Goal: Task Accomplishment & Management: Manage account settings

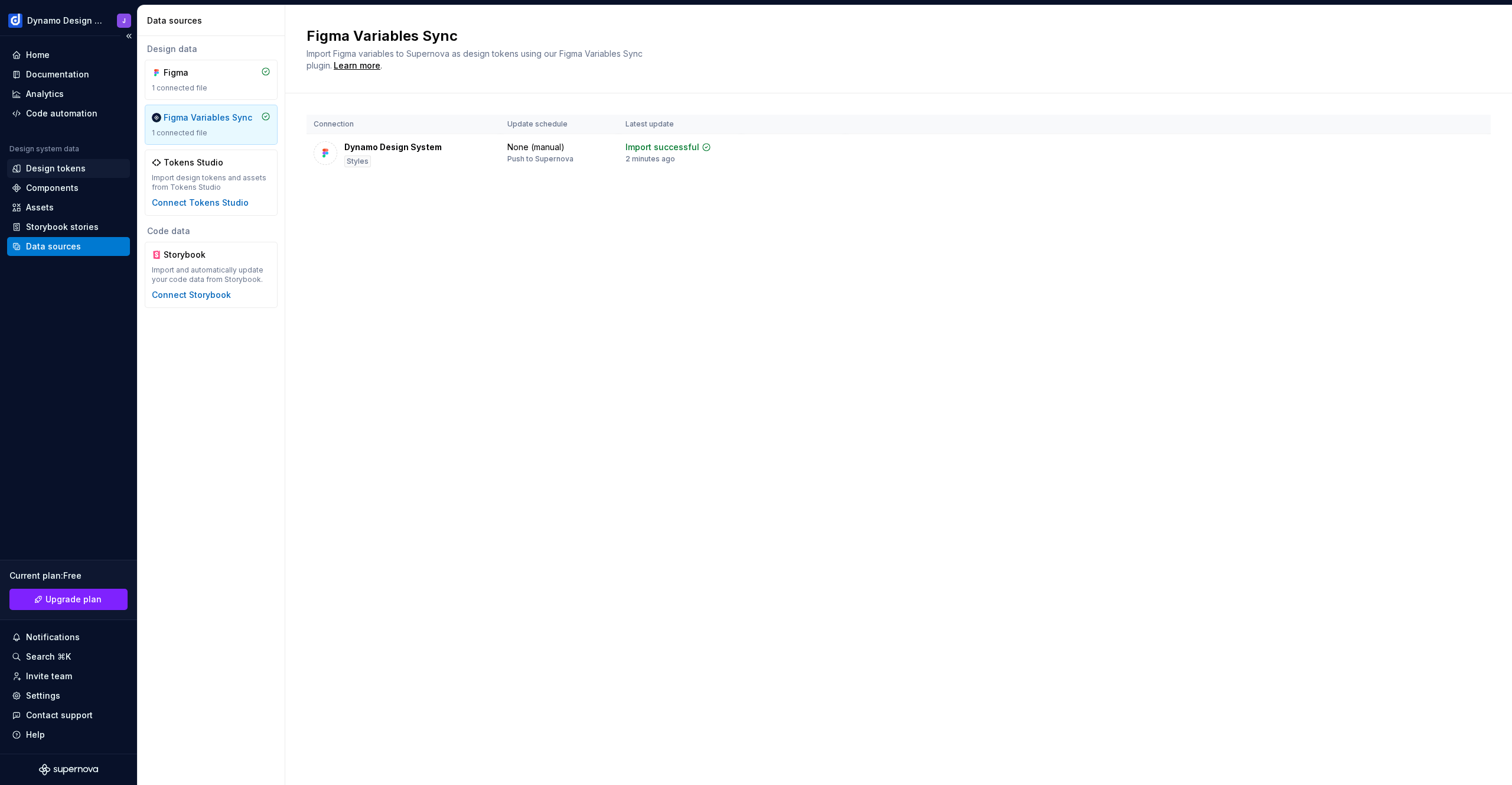
click at [77, 170] on div "Design tokens" at bounding box center [56, 168] width 60 height 12
click at [209, 118] on div "Figma Variables Sync" at bounding box center [208, 117] width 89 height 12
click at [217, 90] on div "1 connected file" at bounding box center [211, 88] width 119 height 10
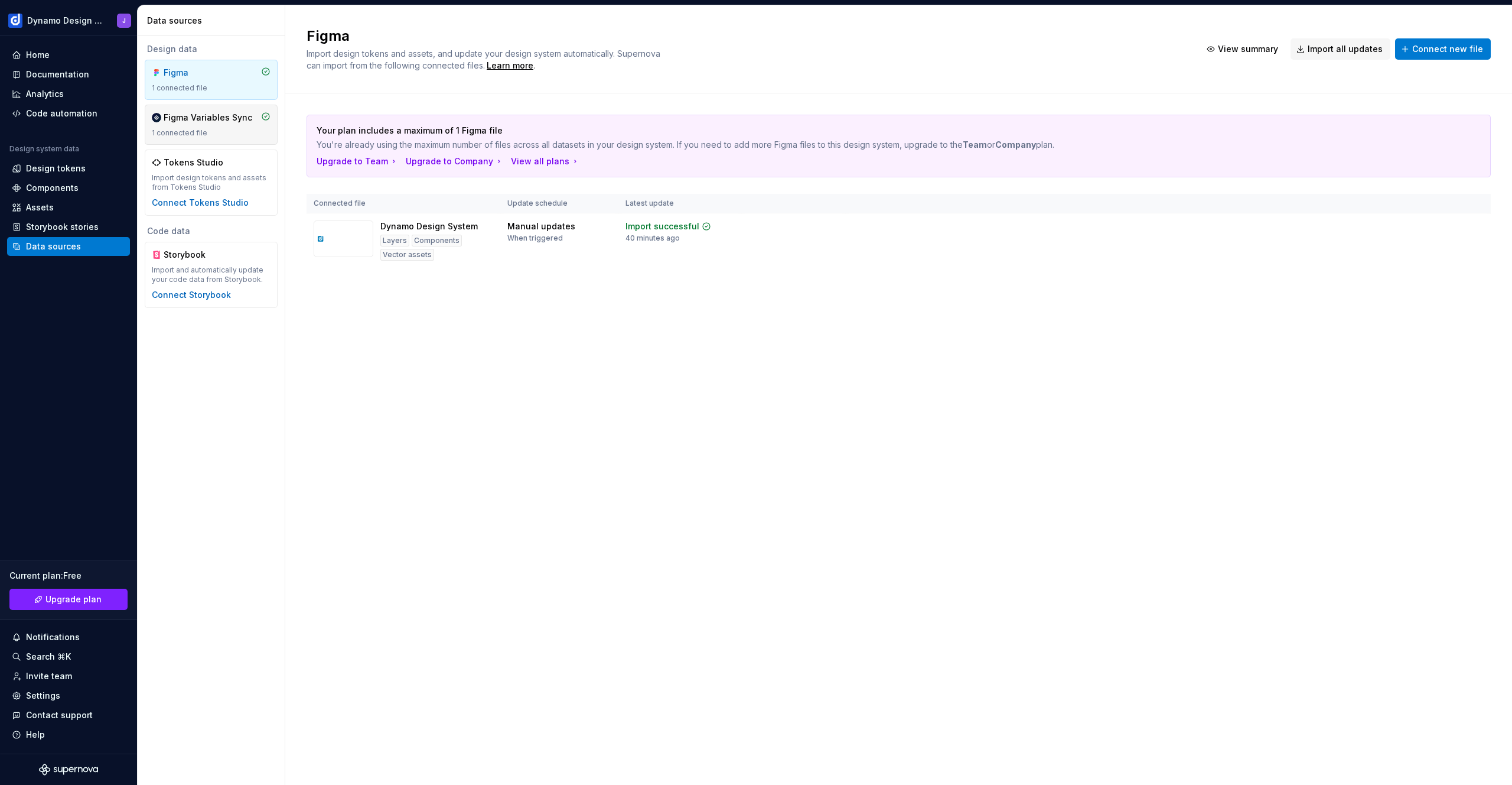
click at [224, 128] on div "Figma Variables Sync 1 connected file" at bounding box center [211, 124] width 119 height 26
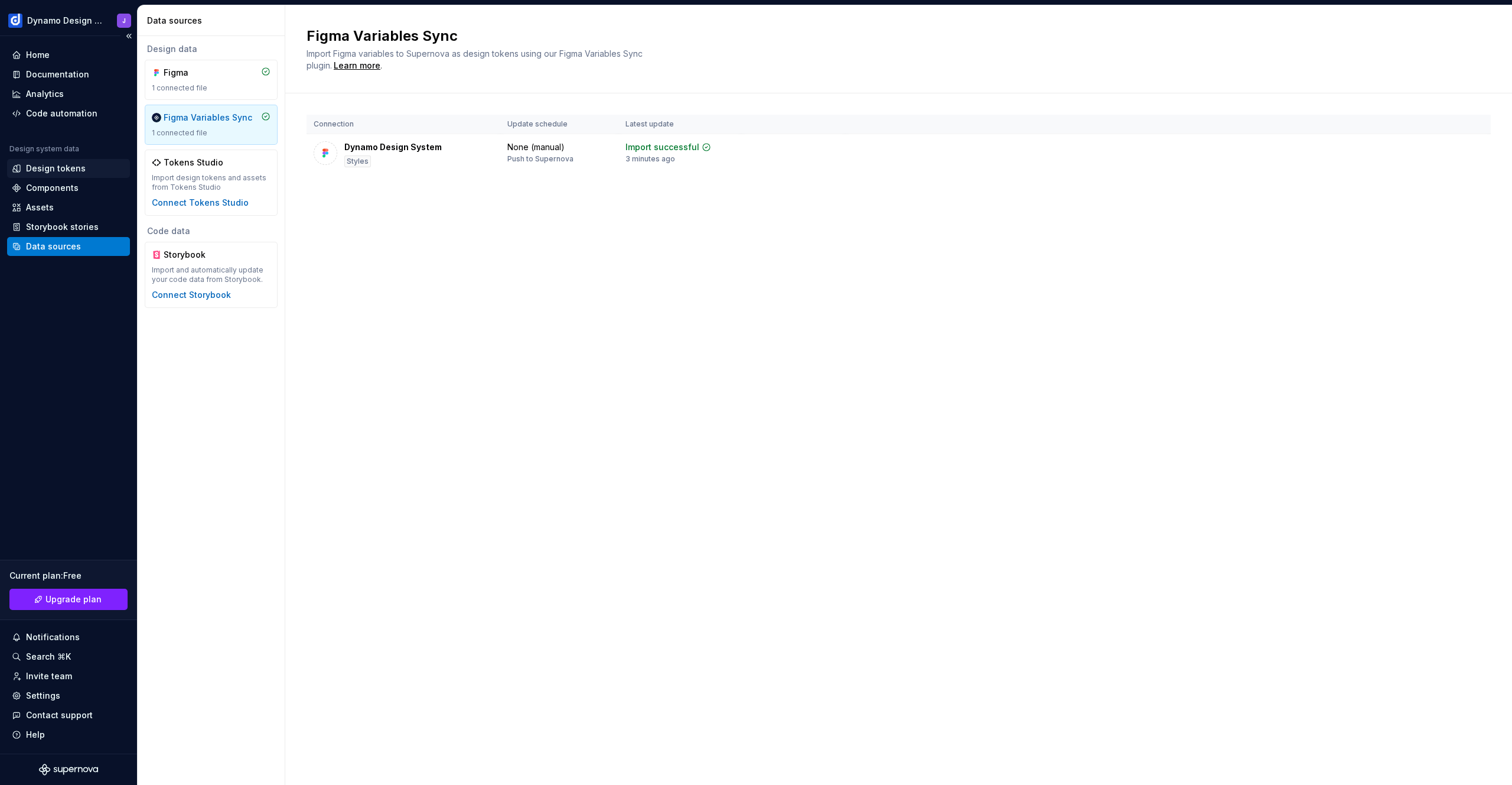
click at [85, 166] on div "Design tokens" at bounding box center [68, 168] width 113 height 12
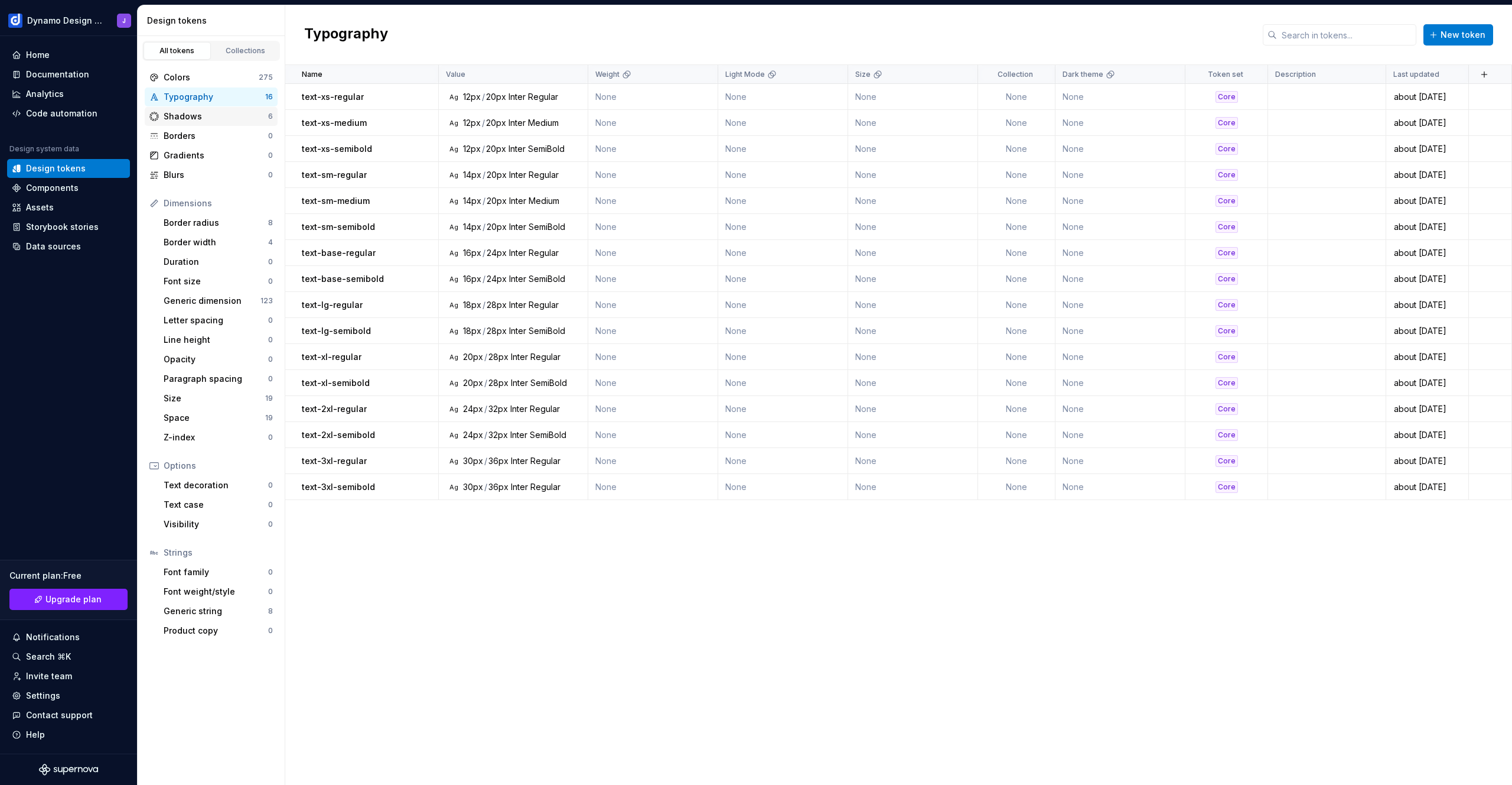
click at [182, 111] on div "Shadows" at bounding box center [216, 116] width 105 height 12
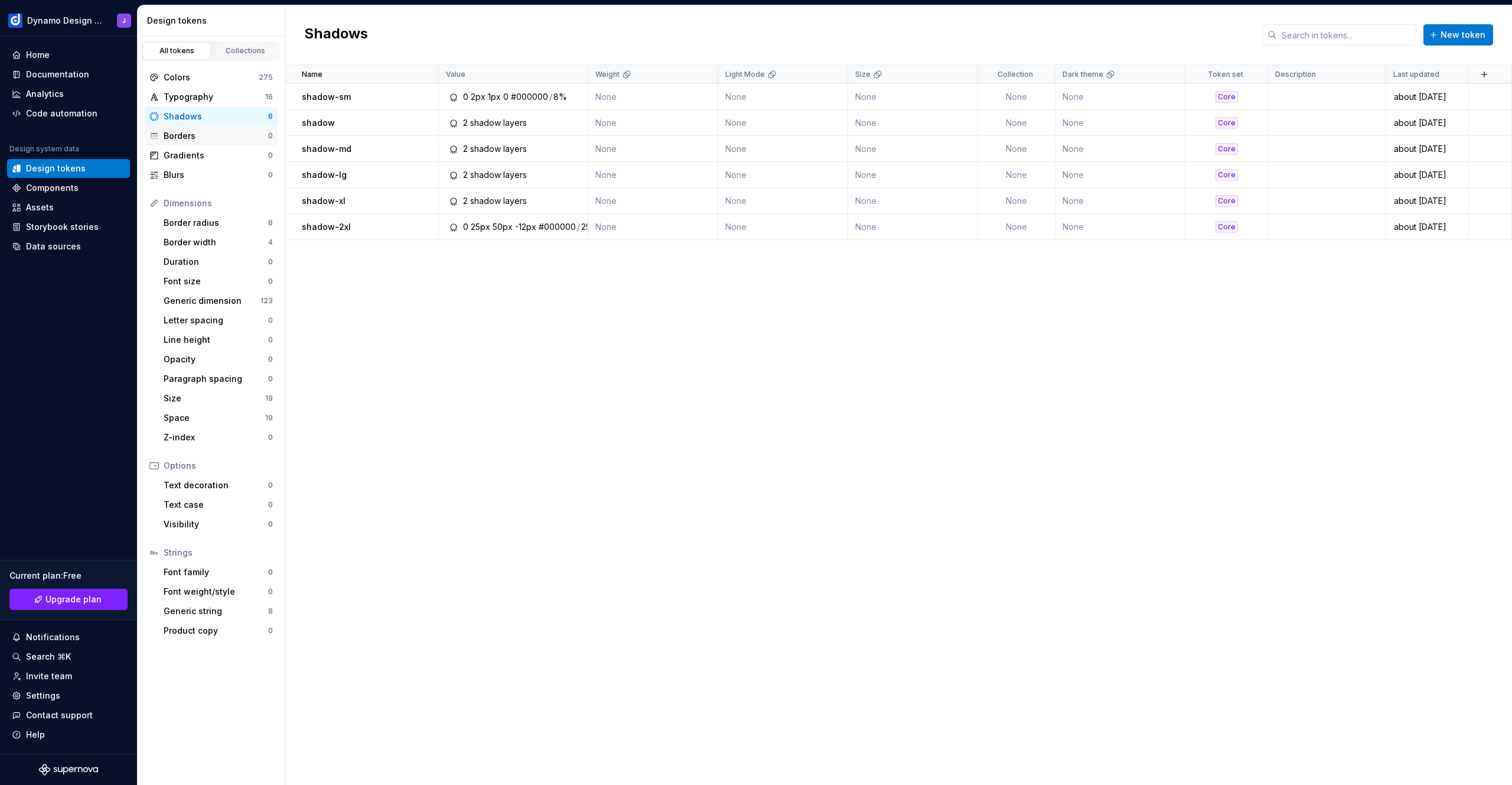
click at [181, 135] on div "Borders" at bounding box center [216, 135] width 105 height 12
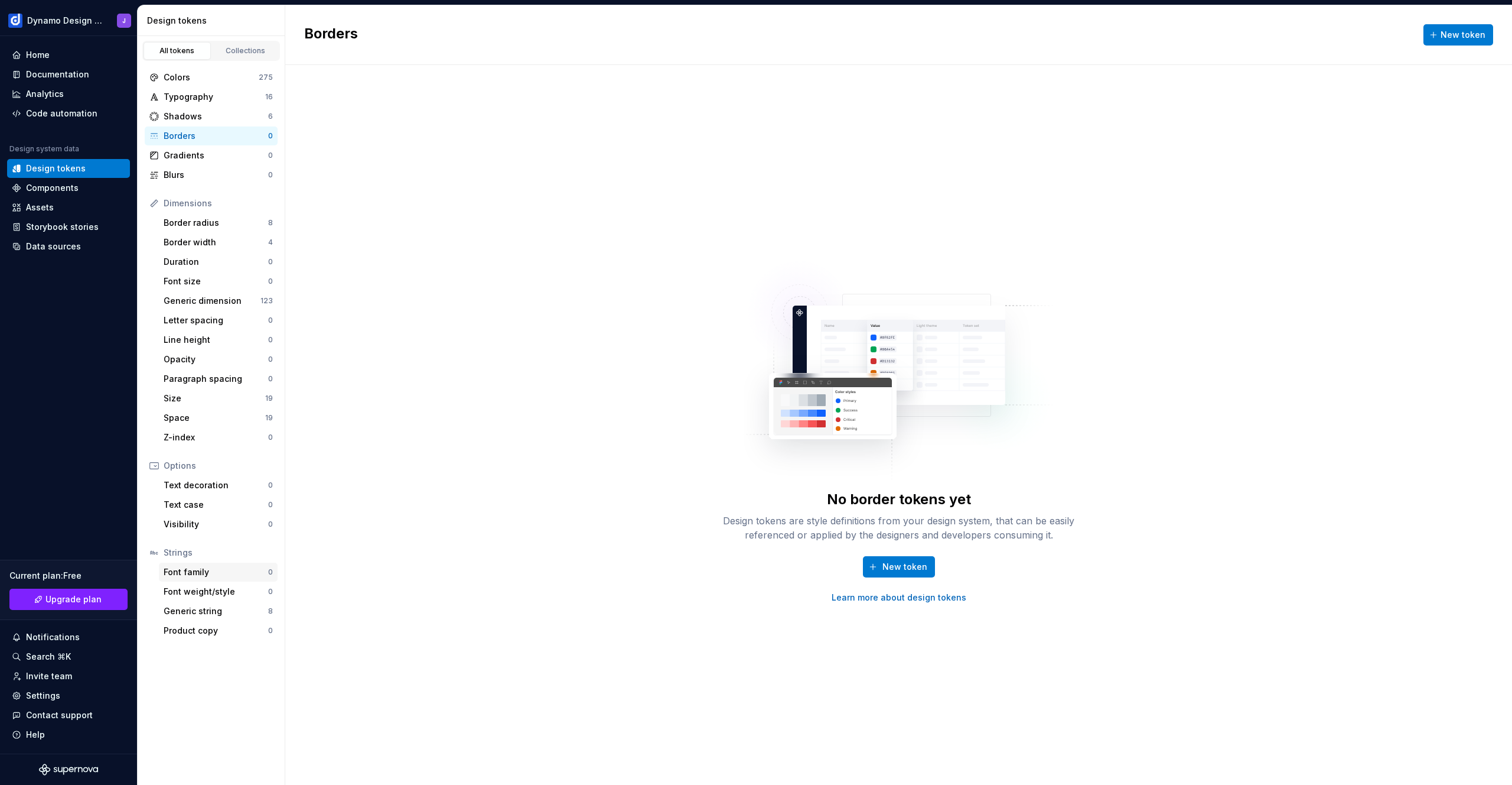
click at [221, 566] on div "Font family" at bounding box center [216, 572] width 105 height 12
click at [229, 612] on div "Generic string" at bounding box center [216, 610] width 105 height 12
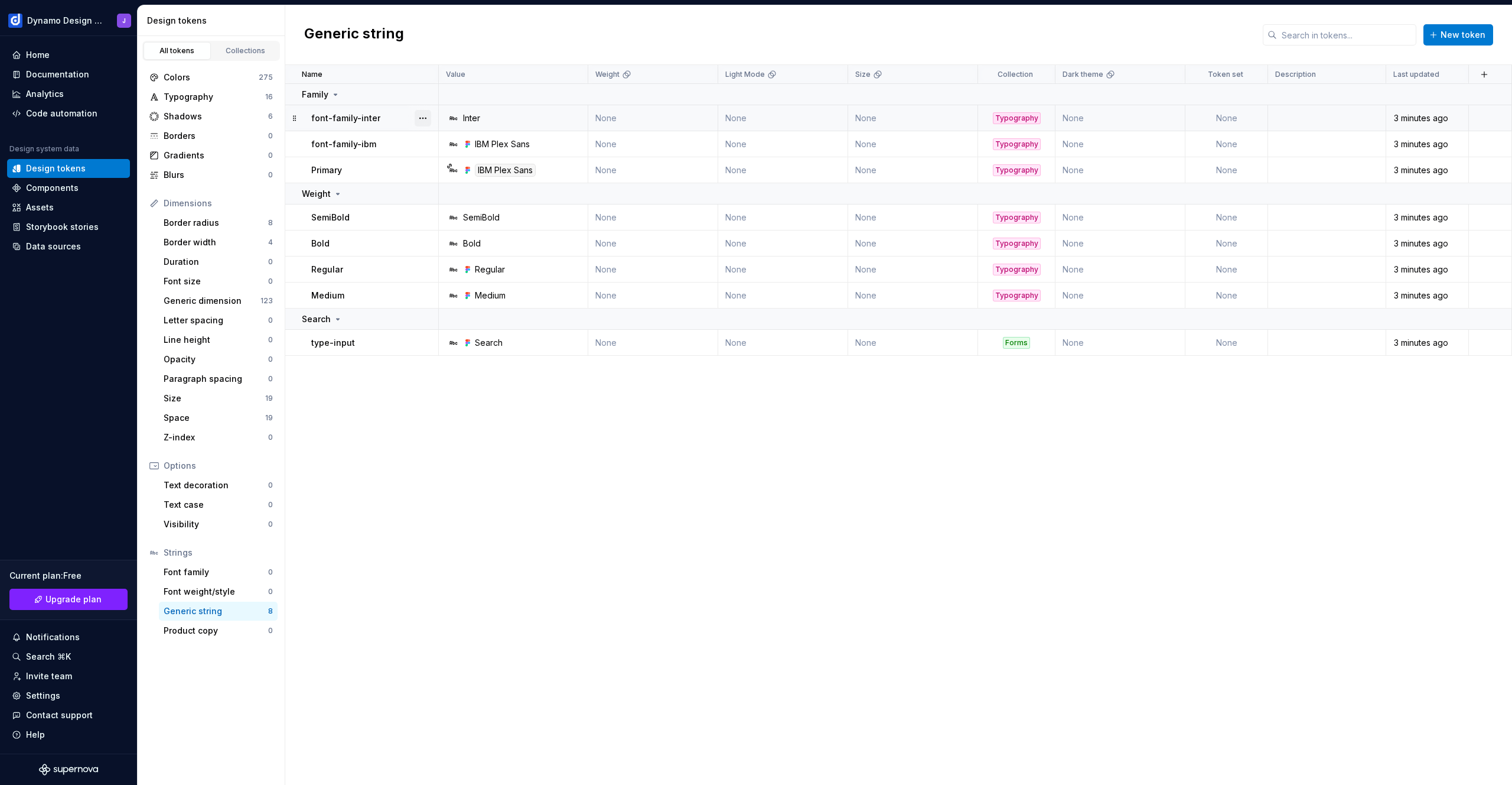
click at [423, 116] on button "button" at bounding box center [423, 118] width 16 height 16
click at [461, 183] on div "Delete token" at bounding box center [474, 184] width 77 height 12
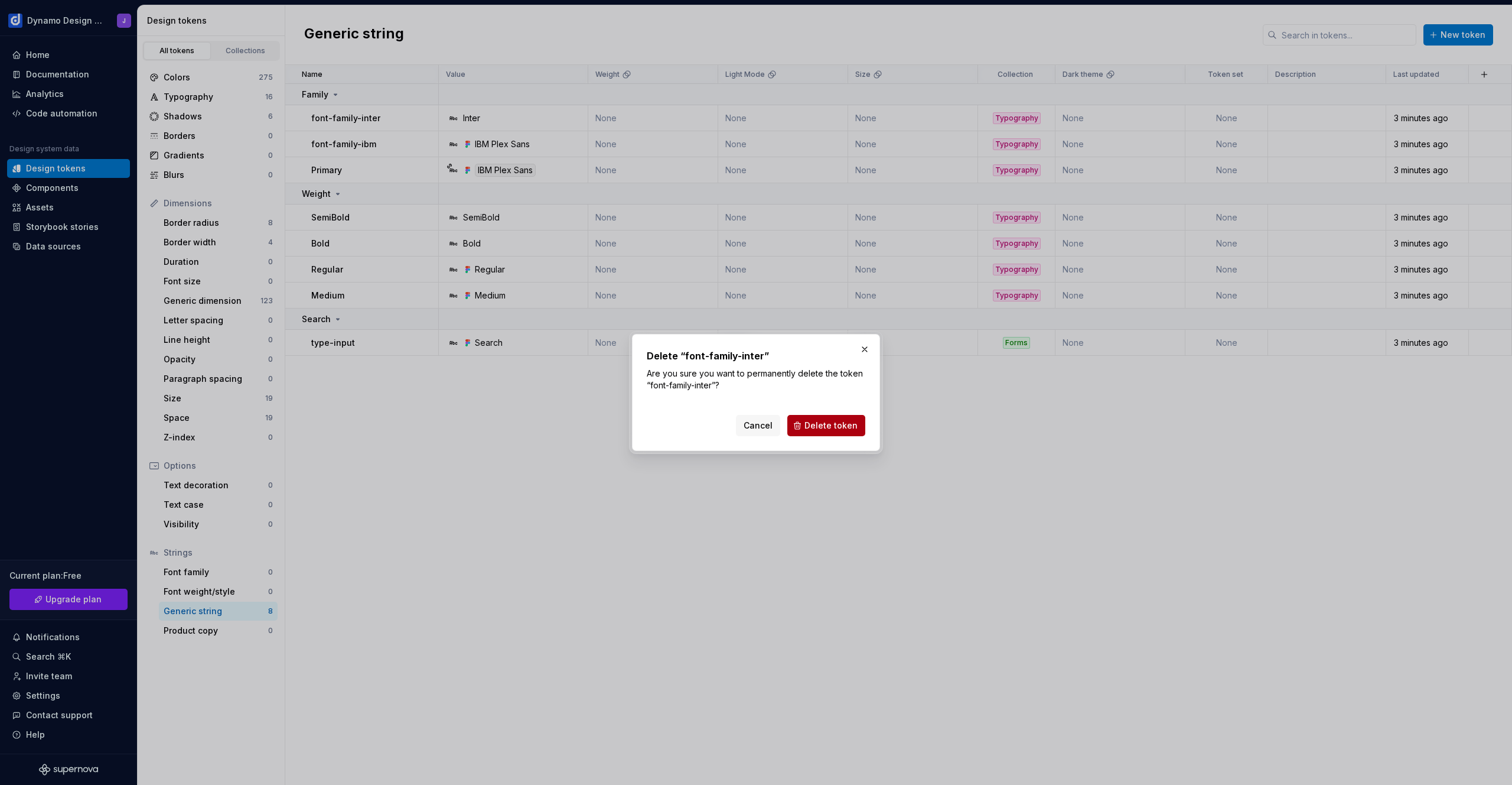
click at [836, 426] on span "Delete token" at bounding box center [831, 425] width 53 height 12
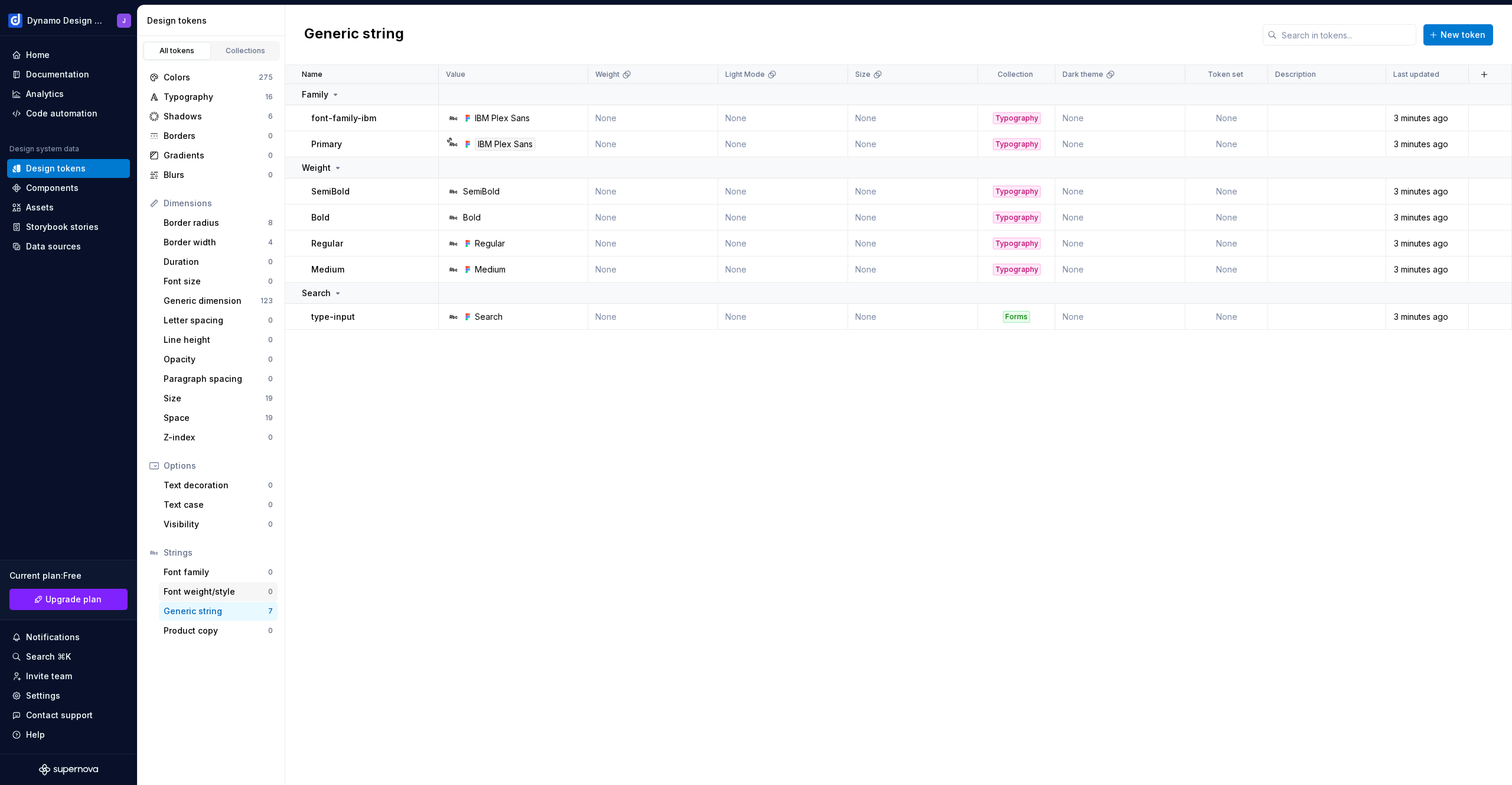
click at [231, 587] on div "Font weight/style" at bounding box center [216, 591] width 105 height 12
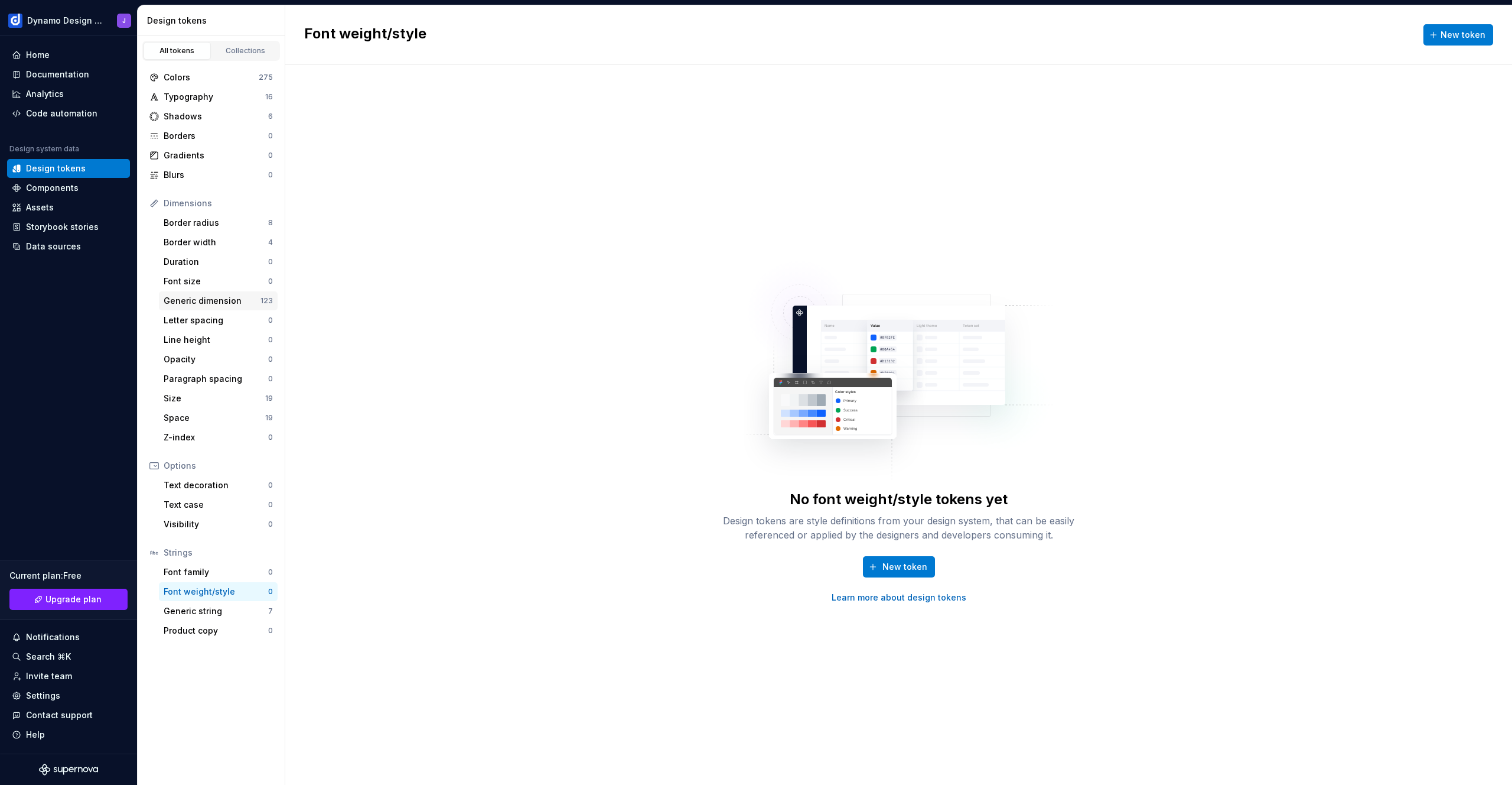
click at [216, 302] on div "Generic dimension" at bounding box center [212, 300] width 97 height 12
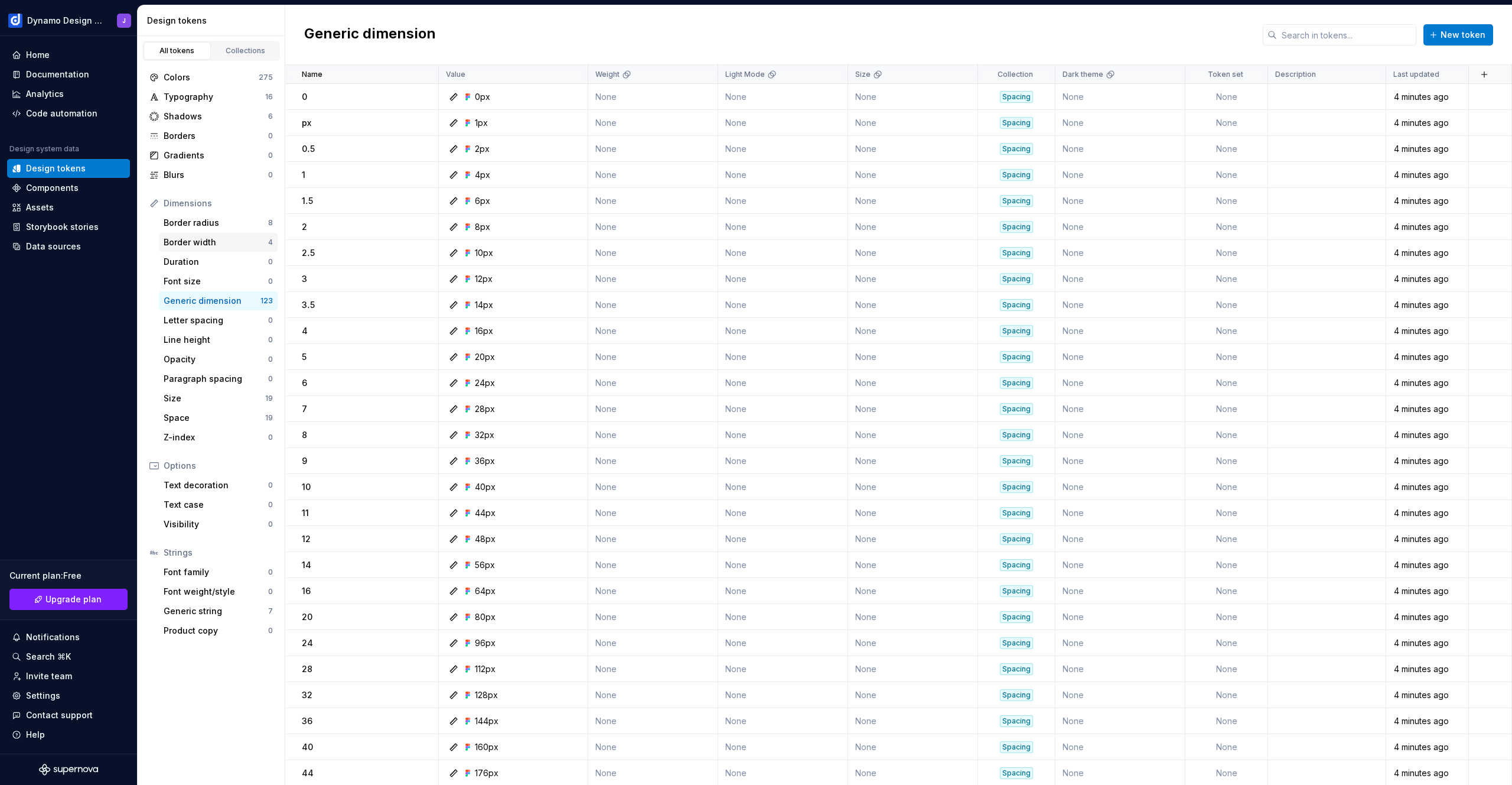
click at [209, 247] on div "Border width" at bounding box center [216, 242] width 105 height 12
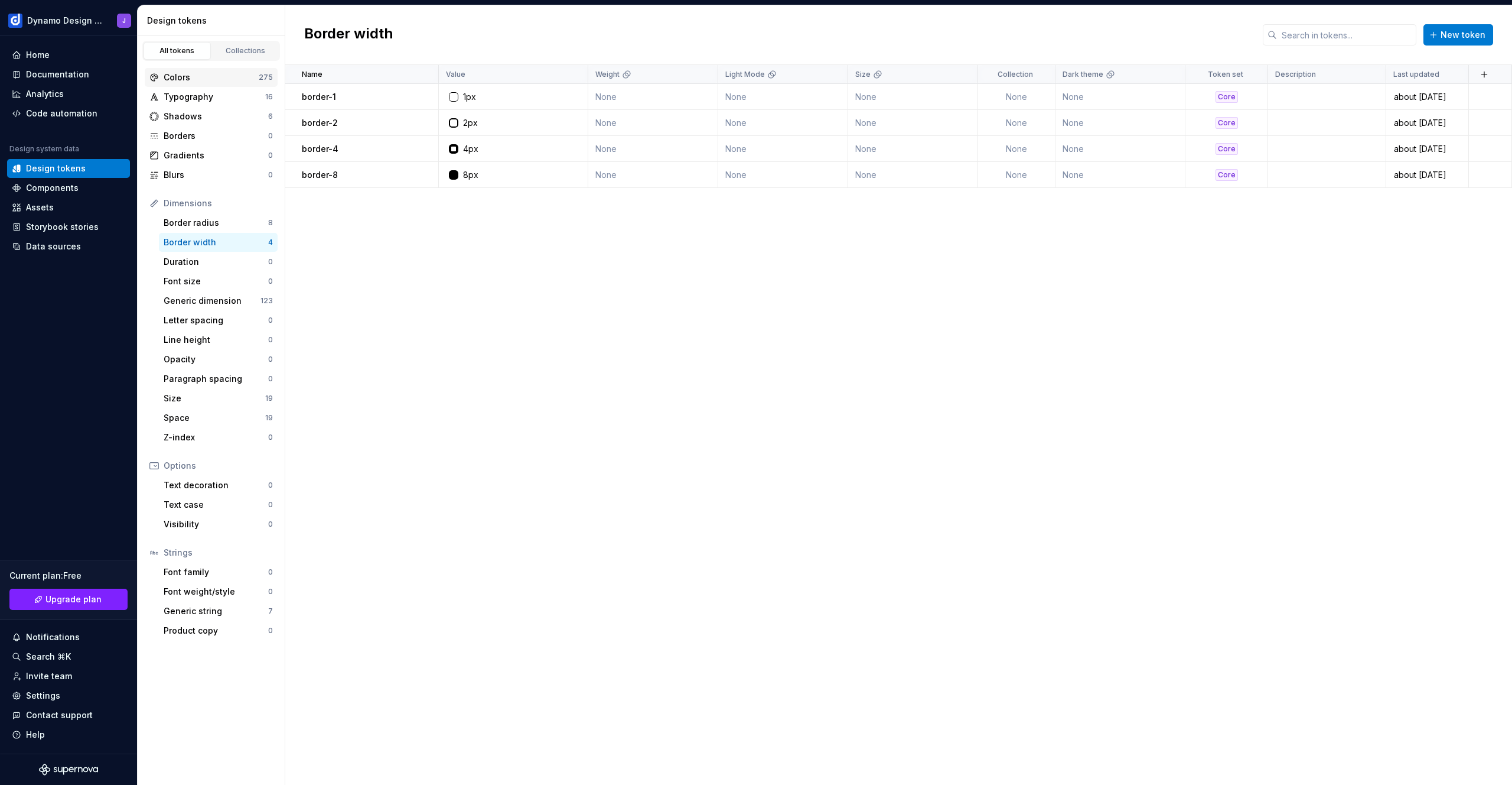
drag, startPoint x: 193, startPoint y: 82, endPoint x: 201, endPoint y: 75, distance: 10.6
click at [193, 82] on div "Colors" at bounding box center [211, 77] width 95 height 12
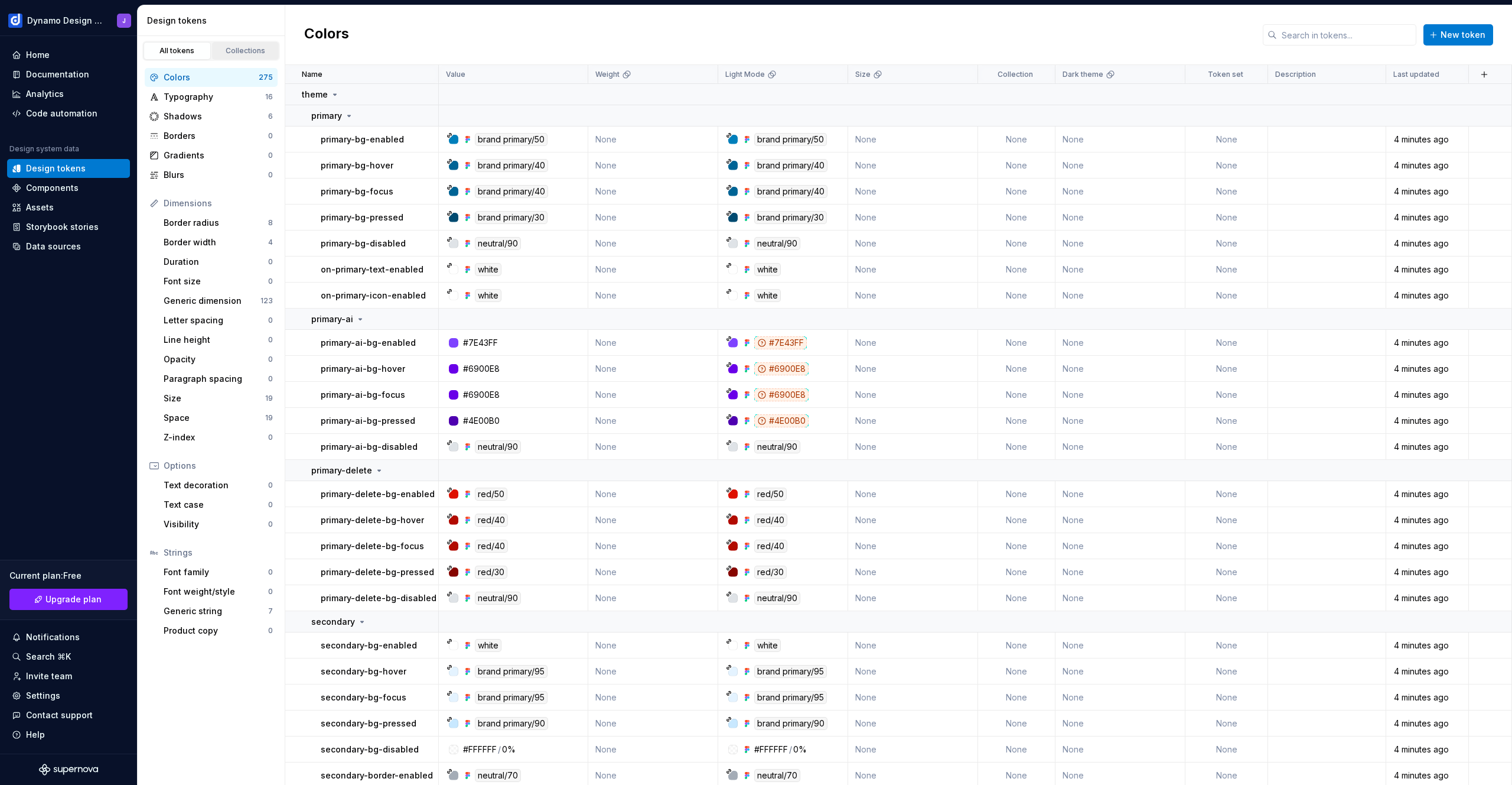
click at [236, 50] on div "Collections" at bounding box center [245, 51] width 59 height 10
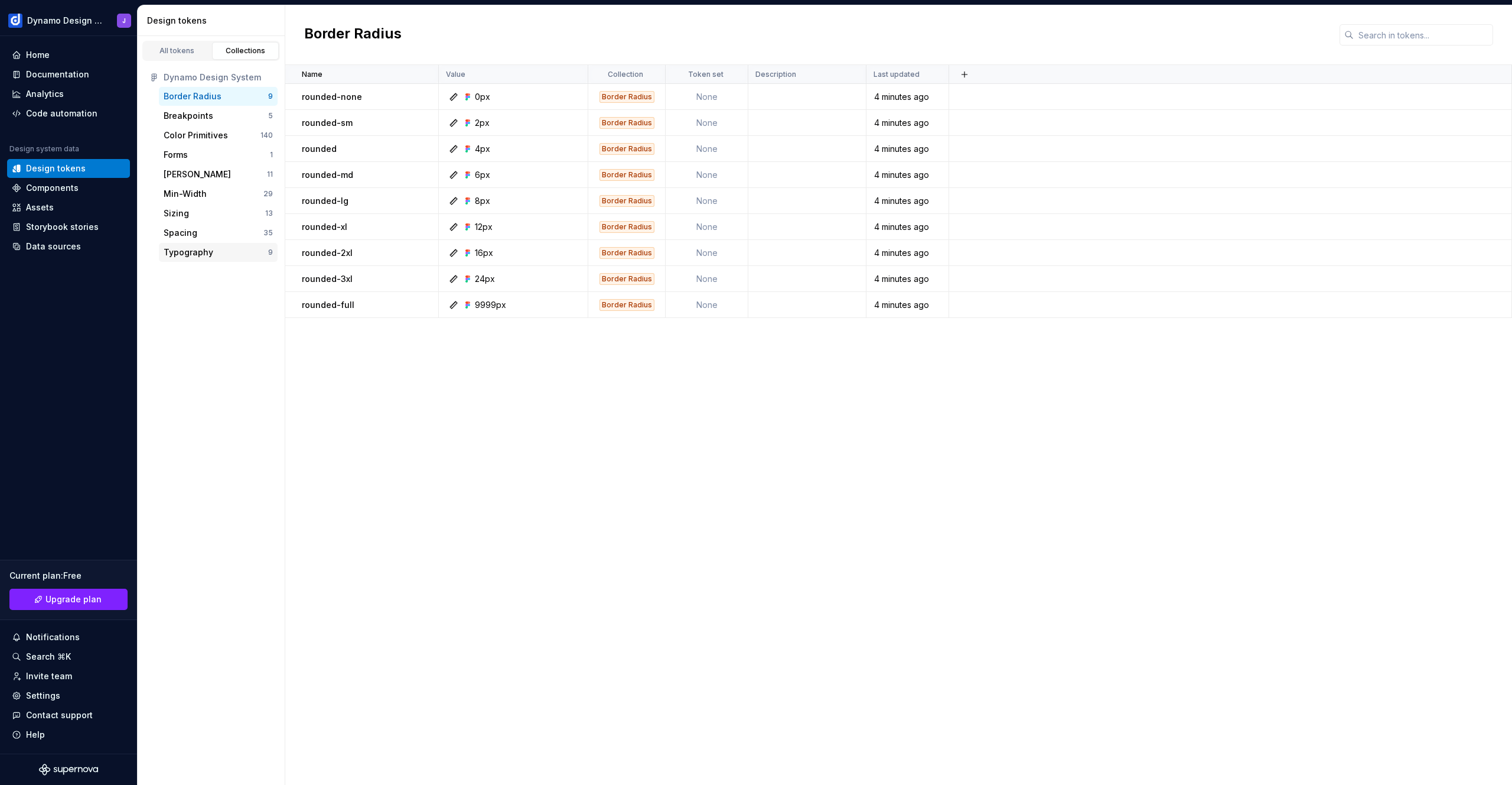
click at [213, 252] on div "Typography" at bounding box center [216, 252] width 105 height 12
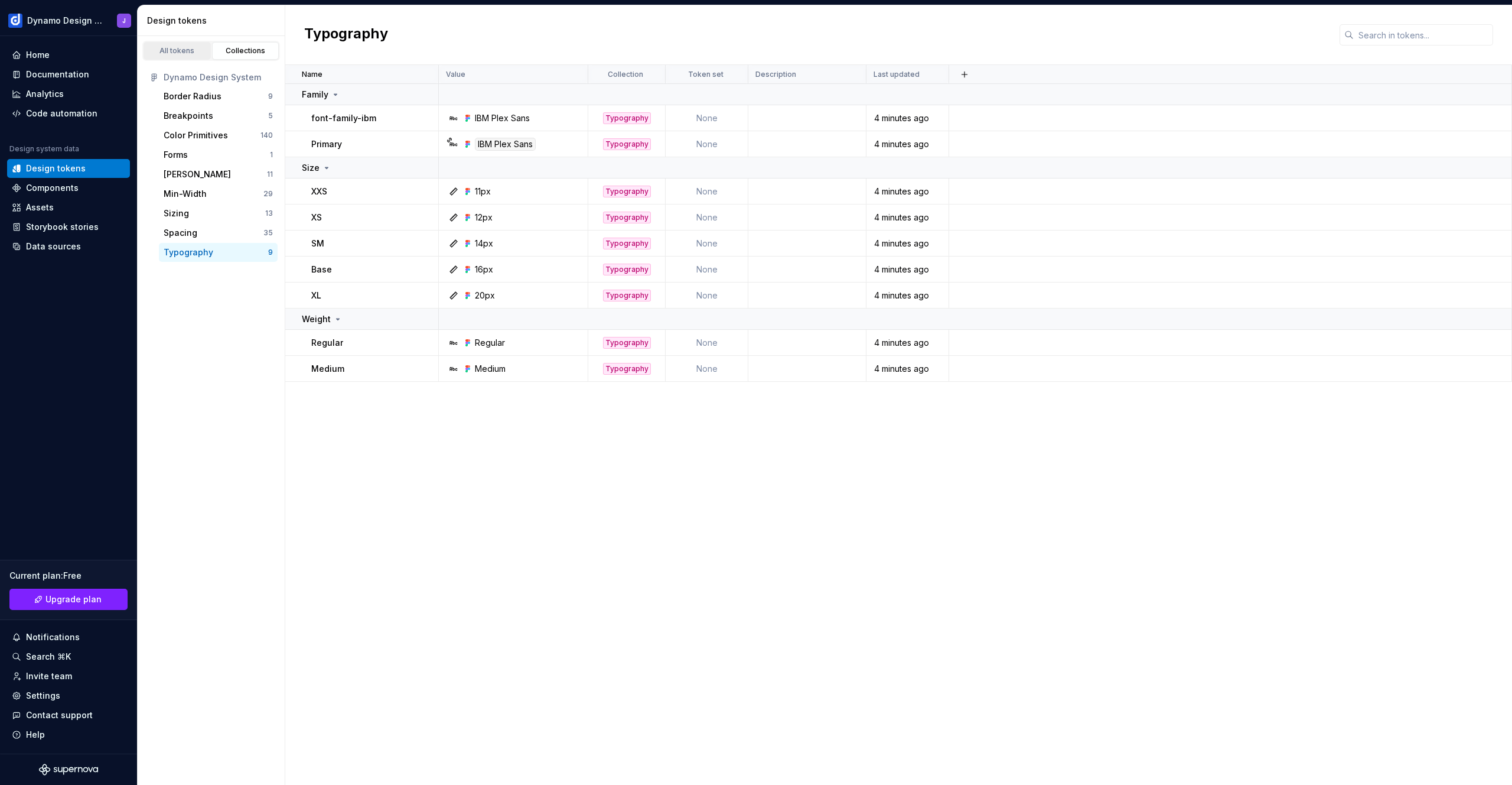
click at [184, 48] on div "All tokens" at bounding box center [177, 51] width 59 height 10
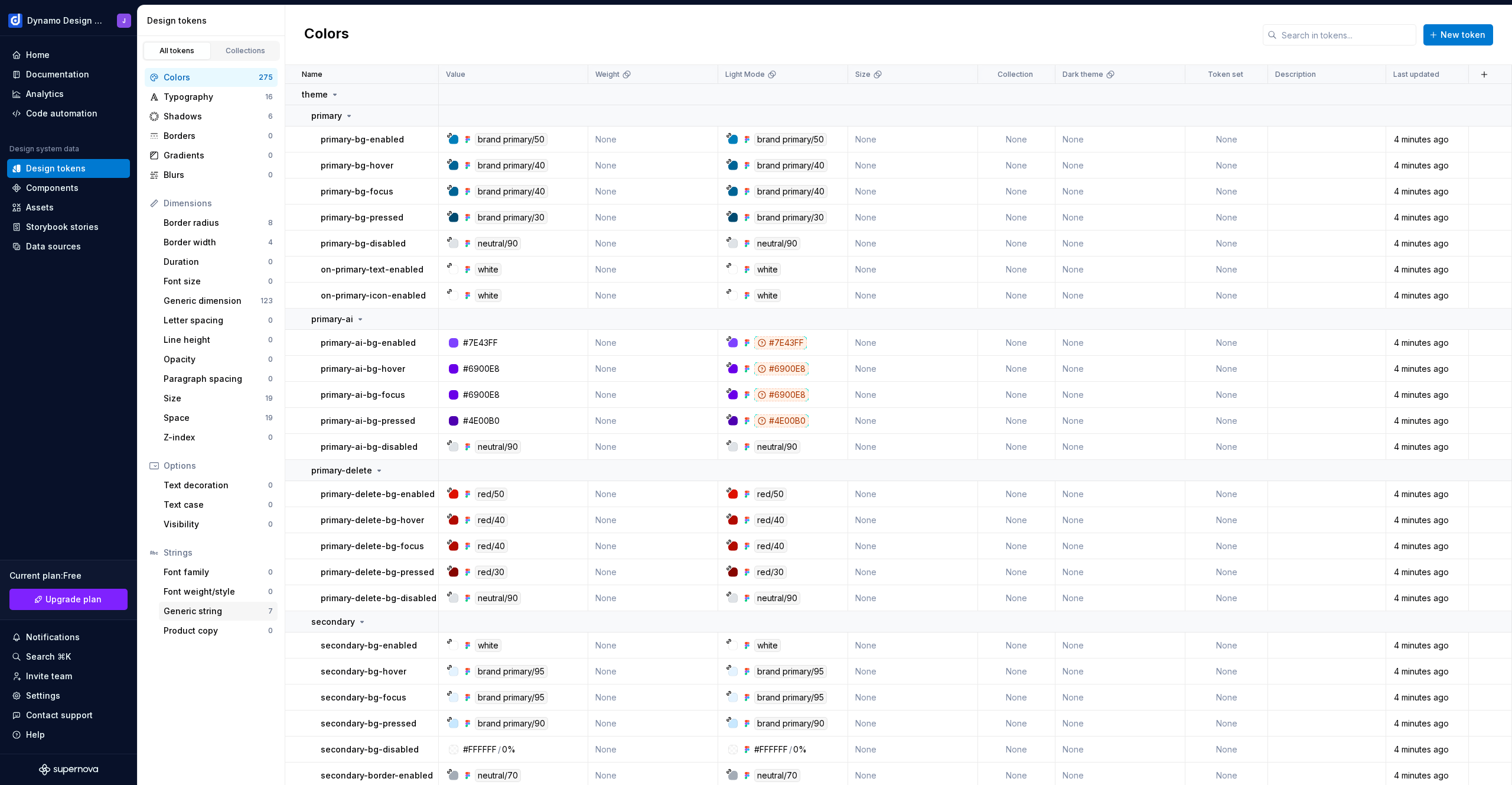
click at [215, 612] on div "Generic string" at bounding box center [216, 610] width 105 height 12
